Goal: Task Accomplishment & Management: Manage account settings

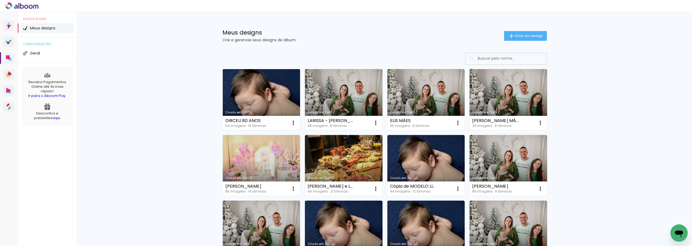
click at [254, 104] on link "Criado em [DATE]" at bounding box center [262, 99] width 78 height 61
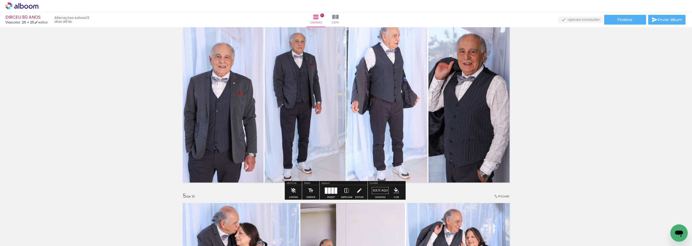
scroll to position [541, 0]
